Goal: Information Seeking & Learning: Learn about a topic

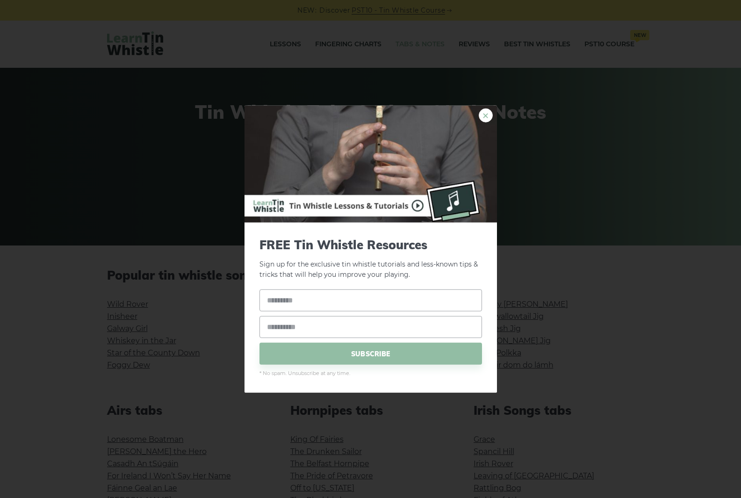
click at [490, 112] on link "×" at bounding box center [486, 115] width 14 height 14
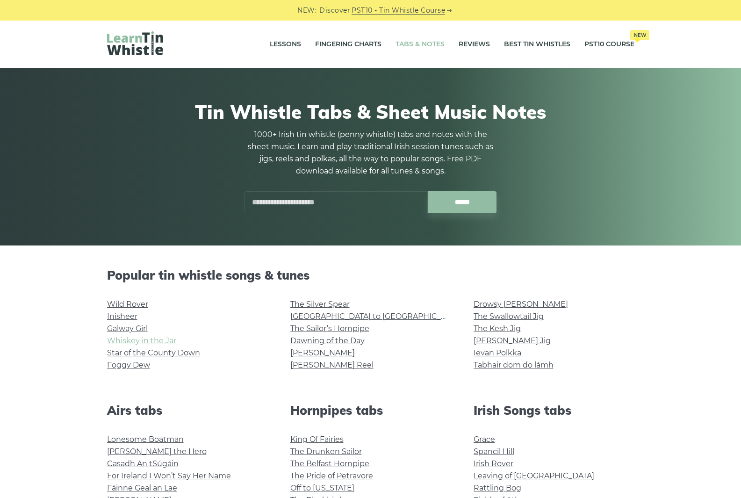
click at [157, 336] on link "Whiskey in the Jar" at bounding box center [141, 340] width 69 height 9
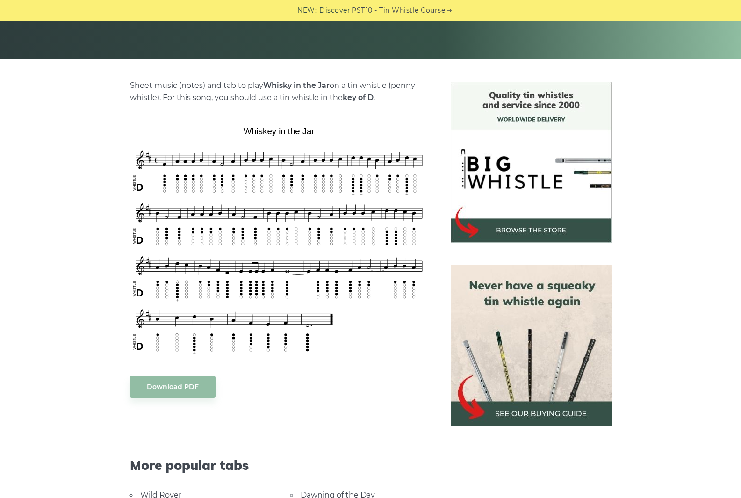
scroll to position [187, 0]
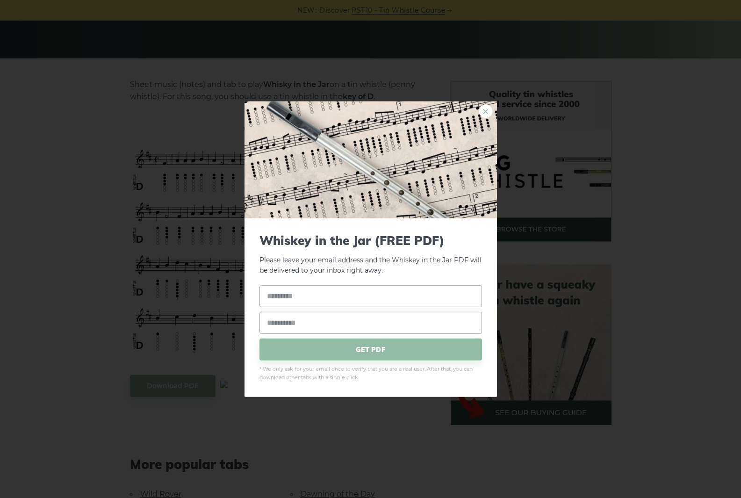
click at [487, 111] on link "×" at bounding box center [486, 111] width 14 height 14
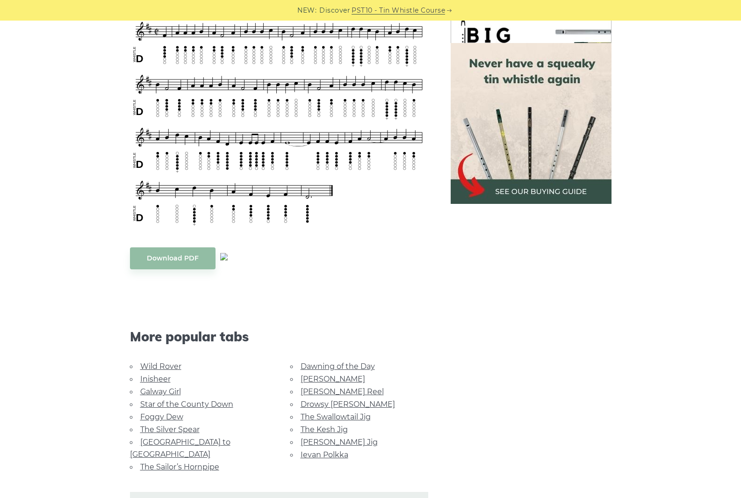
scroll to position [467, 0]
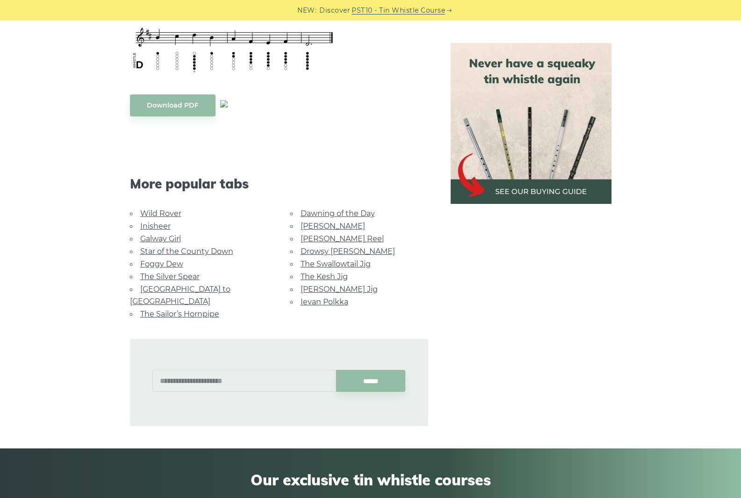
click at [336, 303] on link "Ievan Polkka" at bounding box center [324, 301] width 48 height 9
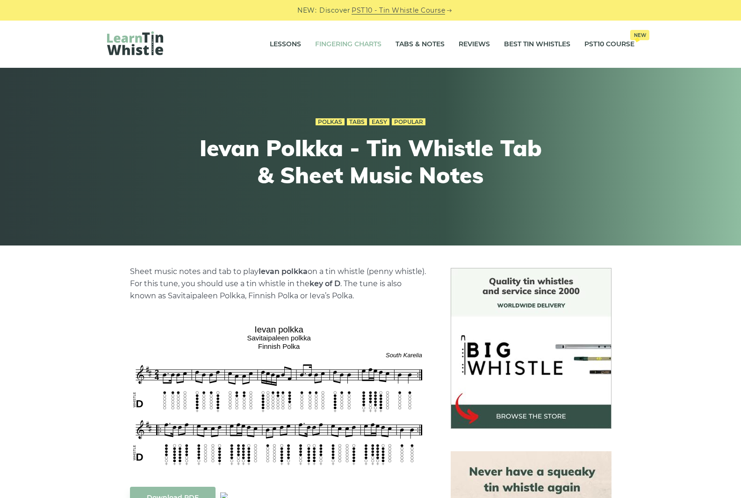
click at [365, 45] on link "Fingering Charts" at bounding box center [348, 44] width 66 height 23
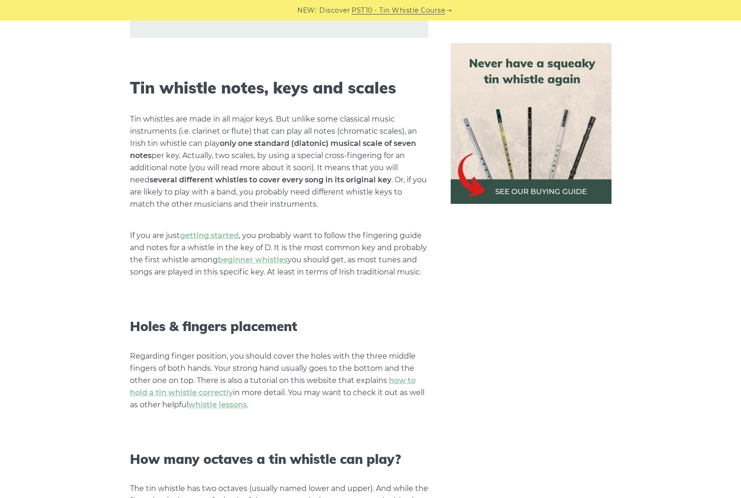
scroll to position [748, 0]
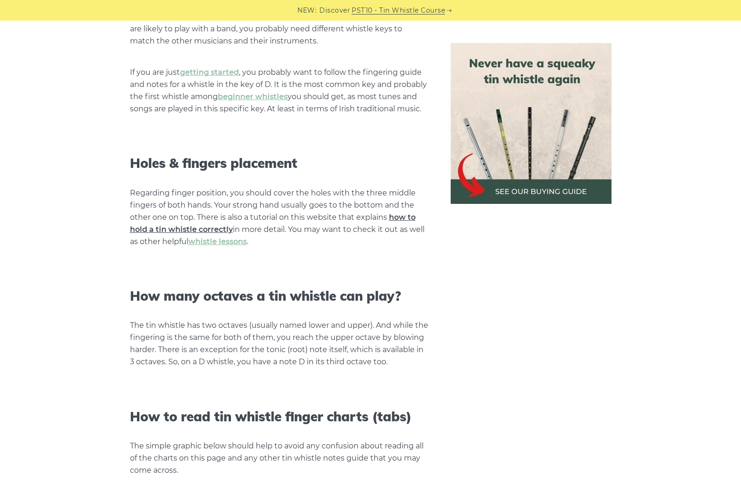
click at [223, 229] on link "how to hold a tin whistle correctly" at bounding box center [273, 223] width 286 height 21
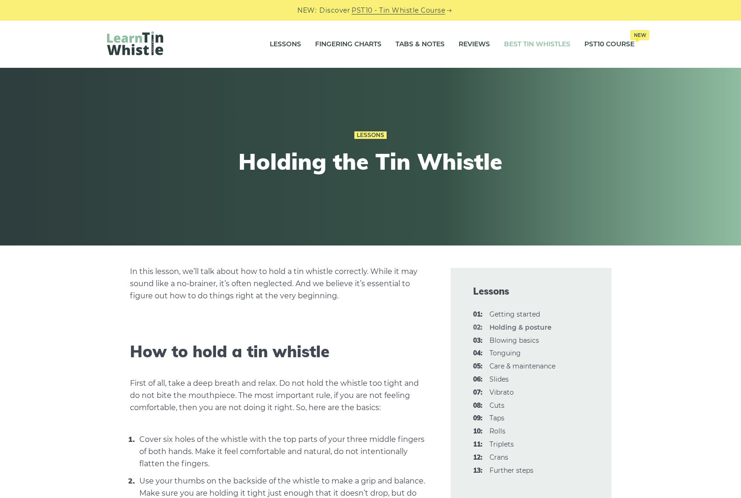
click at [534, 47] on link "Best Tin Whistles" at bounding box center [537, 44] width 66 height 23
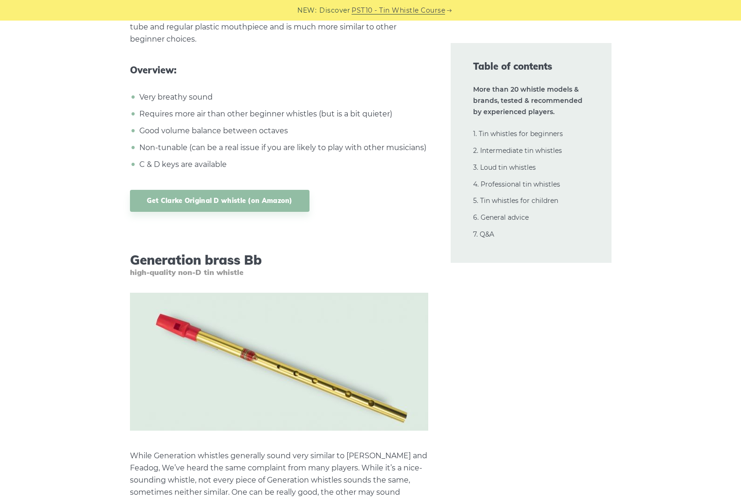
scroll to position [3692, 0]
